Goal: Task Accomplishment & Management: Use online tool/utility

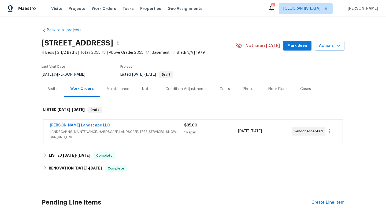
click at [144, 137] on span "LANDSCAPING_MAINTENANCE, HARDSCAPE_LANDSCAPE, TREE_SERVICES, SNOW, BRN_AND_LRR" at bounding box center [117, 134] width 134 height 11
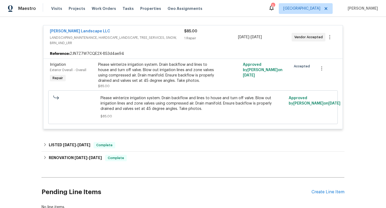
scroll to position [137, 0]
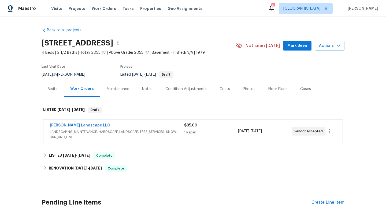
click at [153, 135] on span "LANDSCAPING_MAINTENANCE, HARDSCAPE_LANDSCAPE, TREE_SERVICES, SNOW, BRN_AND_LRR" at bounding box center [117, 134] width 134 height 11
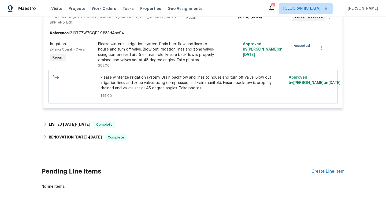
scroll to position [124, 0]
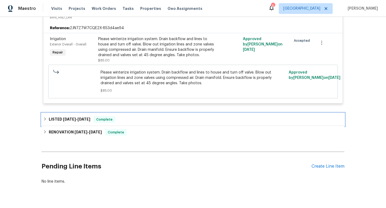
click at [76, 122] on h6 "LISTED [DATE] - [DATE]" at bounding box center [70, 119] width 42 height 6
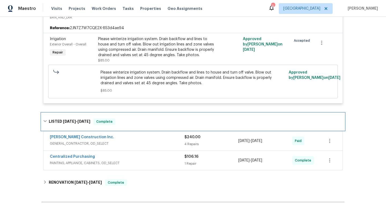
scroll to position [26, 0]
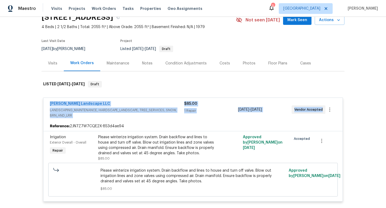
drag, startPoint x: 49, startPoint y: 101, endPoint x: 324, endPoint y: 114, distance: 275.6
click at [324, 114] on div "[PERSON_NAME] Landscape LLC LANDSCAPING_MAINTENANCE, HARDSCAPE_LANDSCAPE, TREE_…" at bounding box center [192, 110] width 299 height 24
copy div "[PERSON_NAME] Landscape LLC LANDSCAPING_MAINTENANCE, HARDSCAPE_LANDSCAPE, TREE_…"
